Goal: Check status: Check status

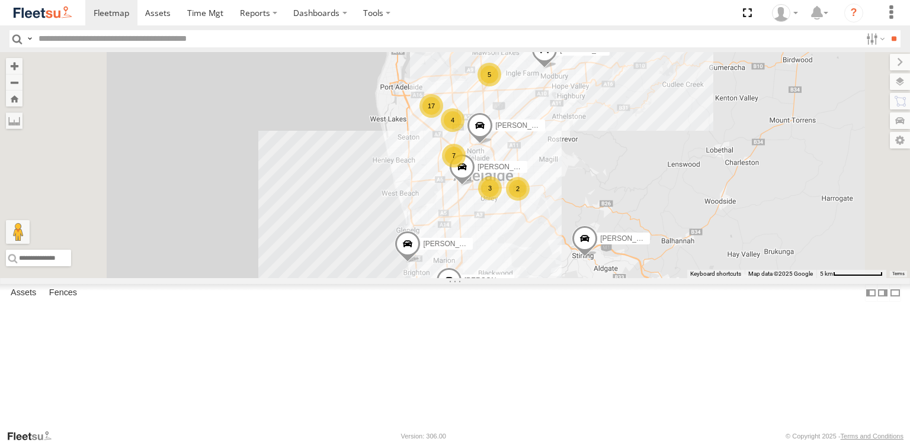
drag, startPoint x: 599, startPoint y: 187, endPoint x: 509, endPoint y: 336, distance: 174.8
click at [464, 132] on div "4" at bounding box center [453, 120] width 24 height 24
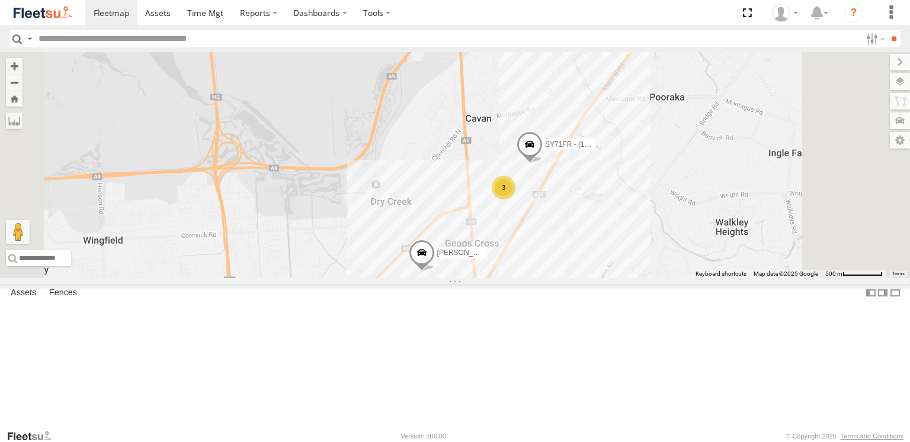
drag, startPoint x: 666, startPoint y: 303, endPoint x: 611, endPoint y: 262, distance: 69.1
click at [611, 262] on div "SB26LM - (3P HINO) R7 [PERSON_NAME] [PERSON_NAME] [PERSON_NAME] [PERSON_NAME] […" at bounding box center [455, 165] width 910 height 226
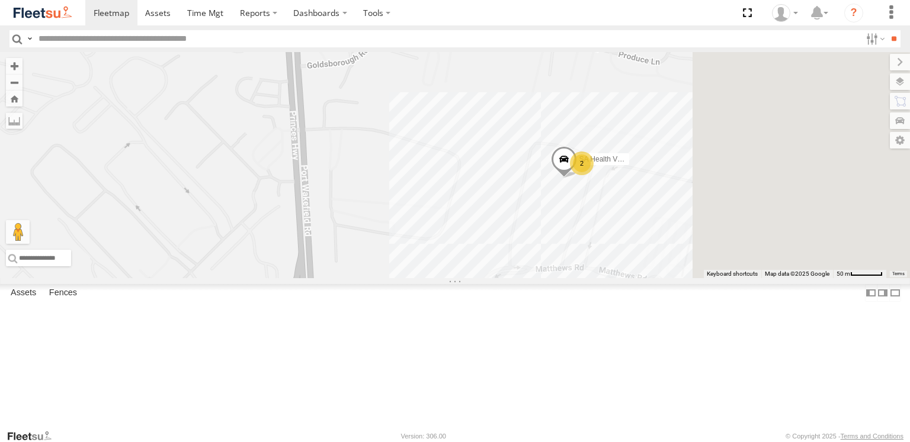
drag, startPoint x: 651, startPoint y: 261, endPoint x: 540, endPoint y: 267, distance: 112.1
click at [542, 268] on div "SB26LM - (3P HINO) R7 [PERSON_NAME] [PERSON_NAME] [PERSON_NAME] [PERSON_NAME] […" at bounding box center [455, 165] width 910 height 226
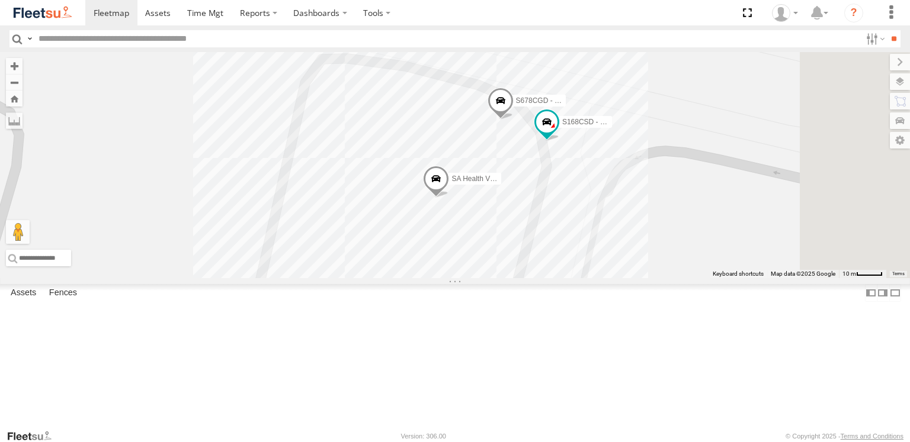
drag, startPoint x: 739, startPoint y: 243, endPoint x: 622, endPoint y: 280, distance: 122.3
click at [622, 278] on div "SB26LM - (3P HINO) R7 [PERSON_NAME] [PERSON_NAME] [PERSON_NAME] [PERSON_NAME] […" at bounding box center [455, 165] width 910 height 226
click at [553, 208] on span at bounding box center [542, 197] width 21 height 21
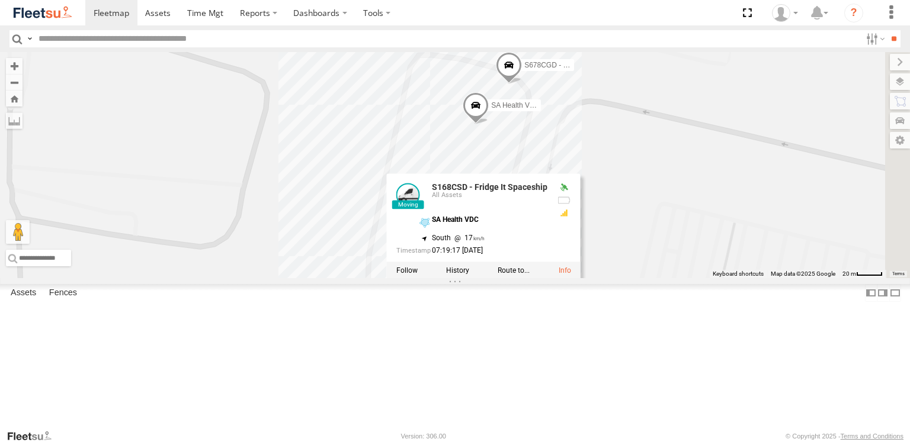
drag, startPoint x: 748, startPoint y: 289, endPoint x: 714, endPoint y: 184, distance: 110.1
click at [714, 184] on div "SB26LM - (3P HINO) R7 [PERSON_NAME] [PERSON_NAME] [PERSON_NAME] [PERSON_NAME] […" at bounding box center [455, 165] width 910 height 226
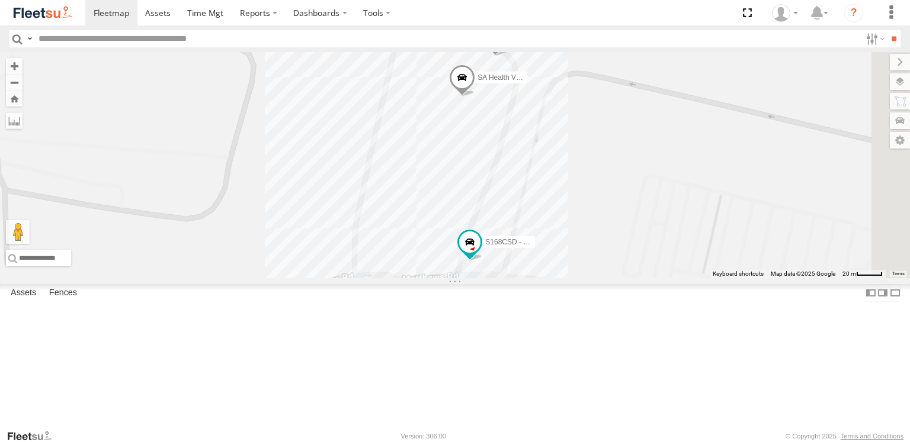
click at [508, 57] on span at bounding box center [495, 41] width 26 height 32
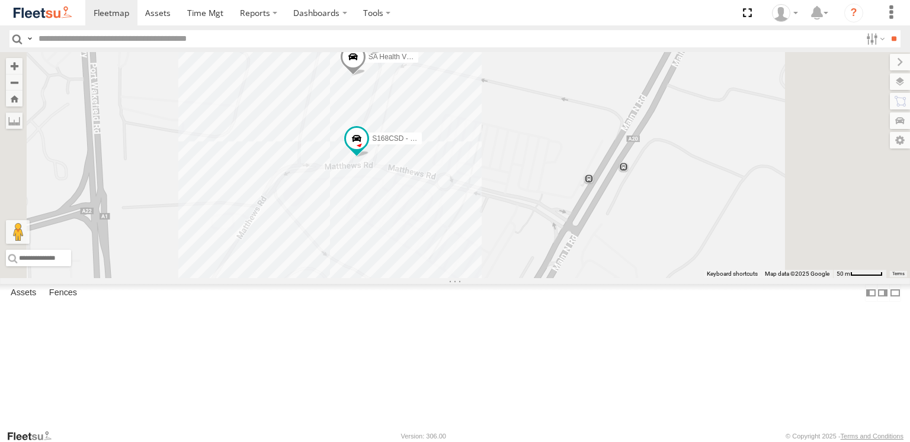
scroll to position [178, 0]
click at [0, 0] on div "S168CSD - Fridge It Spaceship All Assets SA Health VDC Fridge it Logistics -34.…" at bounding box center [0, 0] width 0 height 0
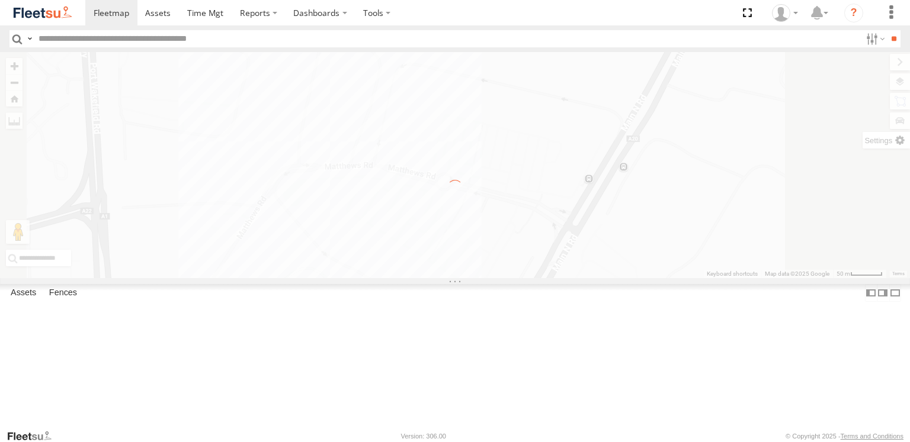
scroll to position [0, 0]
